Goal: Information Seeking & Learning: Learn about a topic

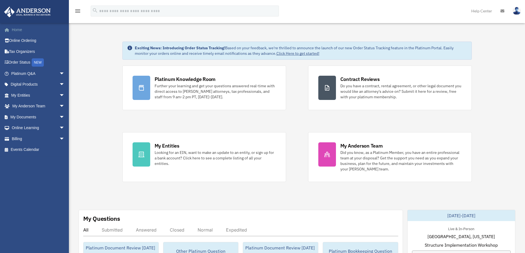
click at [20, 30] on link "Home" at bounding box center [38, 29] width 69 height 11
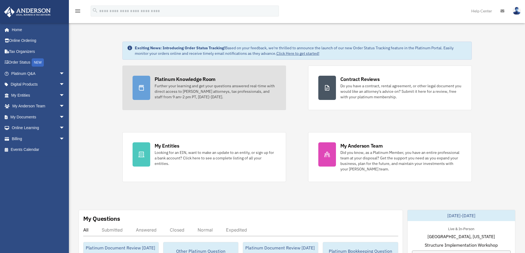
click at [198, 91] on div "Further your learning and get your questions answered real-time with direct acc…" at bounding box center [215, 91] width 121 height 17
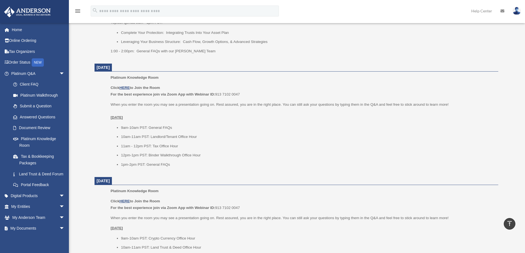
scroll to position [413, 0]
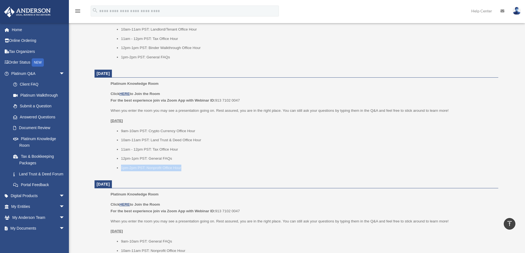
drag, startPoint x: 191, startPoint y: 169, endPoint x: 121, endPoint y: 169, distance: 69.5
click at [121, 169] on li "1pm-2pm PST: Nonprofit Office Hour" at bounding box center [307, 168] width 373 height 7
click at [190, 168] on li "1pm-2pm PST: Nonprofit Office Hour" at bounding box center [307, 168] width 373 height 7
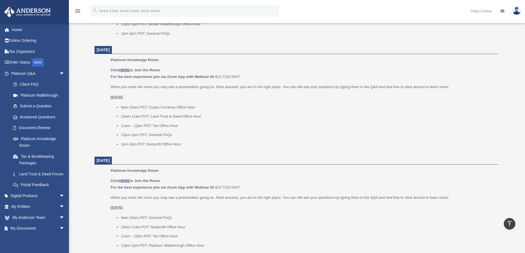
scroll to position [496, 0]
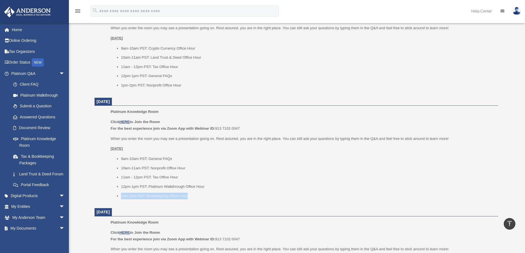
drag, startPoint x: 198, startPoint y: 197, endPoint x: 117, endPoint y: 195, distance: 80.5
click at [121, 195] on li "1pm-2pm PST: Bookkeeping Office Hour" at bounding box center [307, 196] width 373 height 7
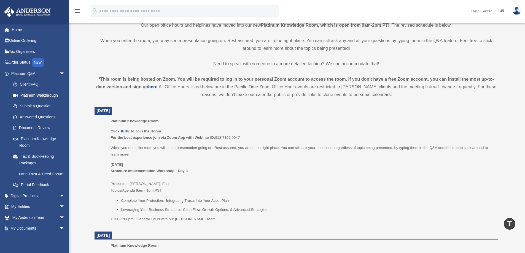
scroll to position [193, 0]
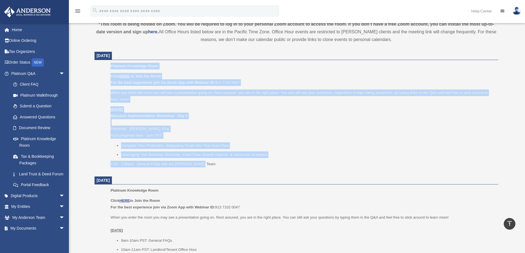
drag, startPoint x: 211, startPoint y: 165, endPoint x: 110, endPoint y: 64, distance: 143.6
click at [110, 64] on ul "Platinum Knowledge Room Click HERE to Join the Room For the best experience joi…" at bounding box center [296, 117] width 396 height 108
click at [113, 68] on span "Platinum Knowledge Room" at bounding box center [135, 66] width 48 height 4
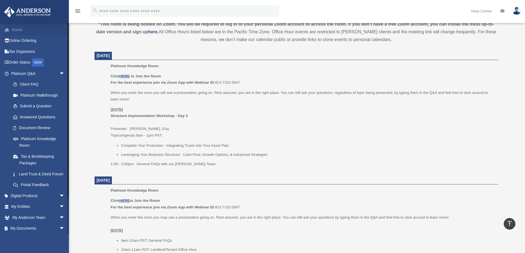
click at [13, 31] on link "Home" at bounding box center [38, 29] width 69 height 11
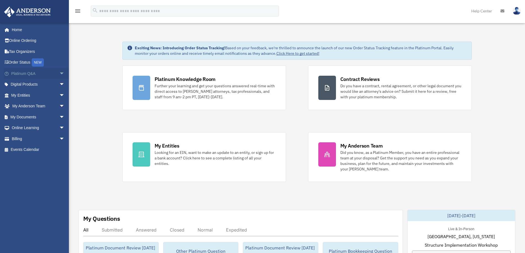
click at [59, 73] on span "arrow_drop_down" at bounding box center [64, 73] width 11 height 11
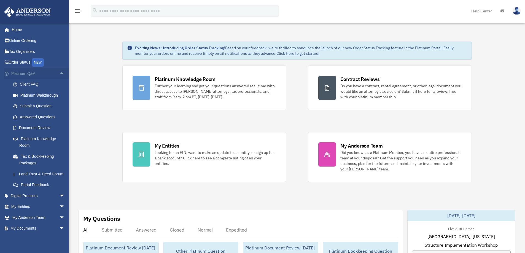
click at [59, 74] on span "arrow_drop_up" at bounding box center [64, 73] width 11 height 11
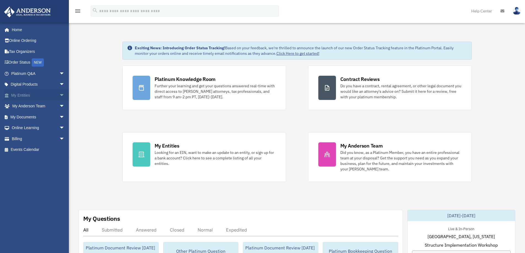
click at [59, 95] on span "arrow_drop_down" at bounding box center [64, 95] width 11 height 11
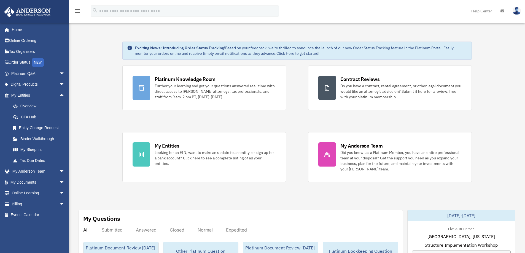
click at [298, 117] on div "Platinum Knowledge Room Further your learning and get your questions answered r…" at bounding box center [296, 124] width 349 height 117
click at [298, 120] on div "Platinum Knowledge Room Further your learning and get your questions answered r…" at bounding box center [296, 124] width 349 height 117
click at [426, 120] on div "Platinum Knowledge Room Further your learning and get your questions answered r…" at bounding box center [296, 124] width 349 height 117
